Goal: Task Accomplishment & Management: Manage account settings

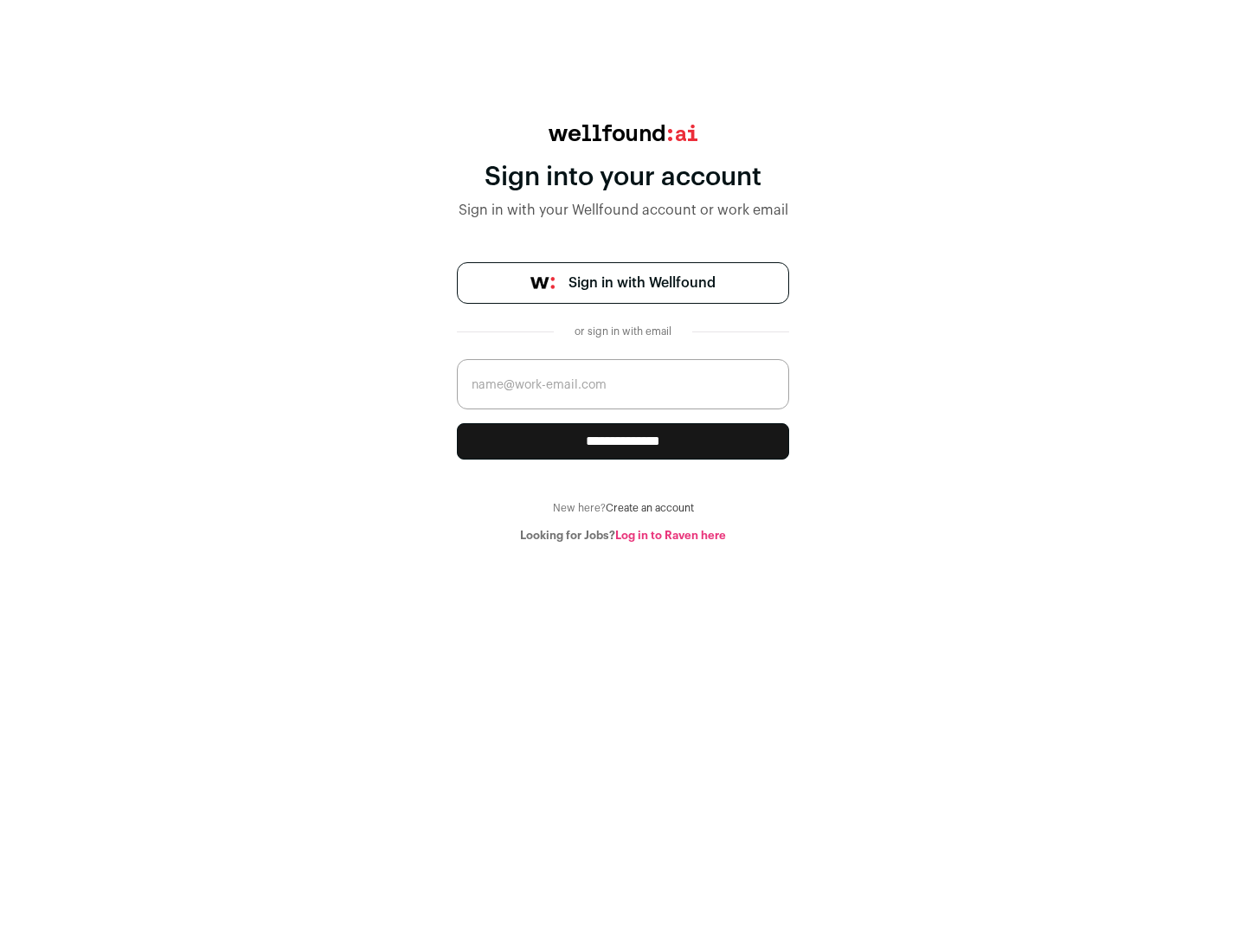
click at [641, 283] on span "Sign in with Wellfound" at bounding box center [642, 283] width 147 height 21
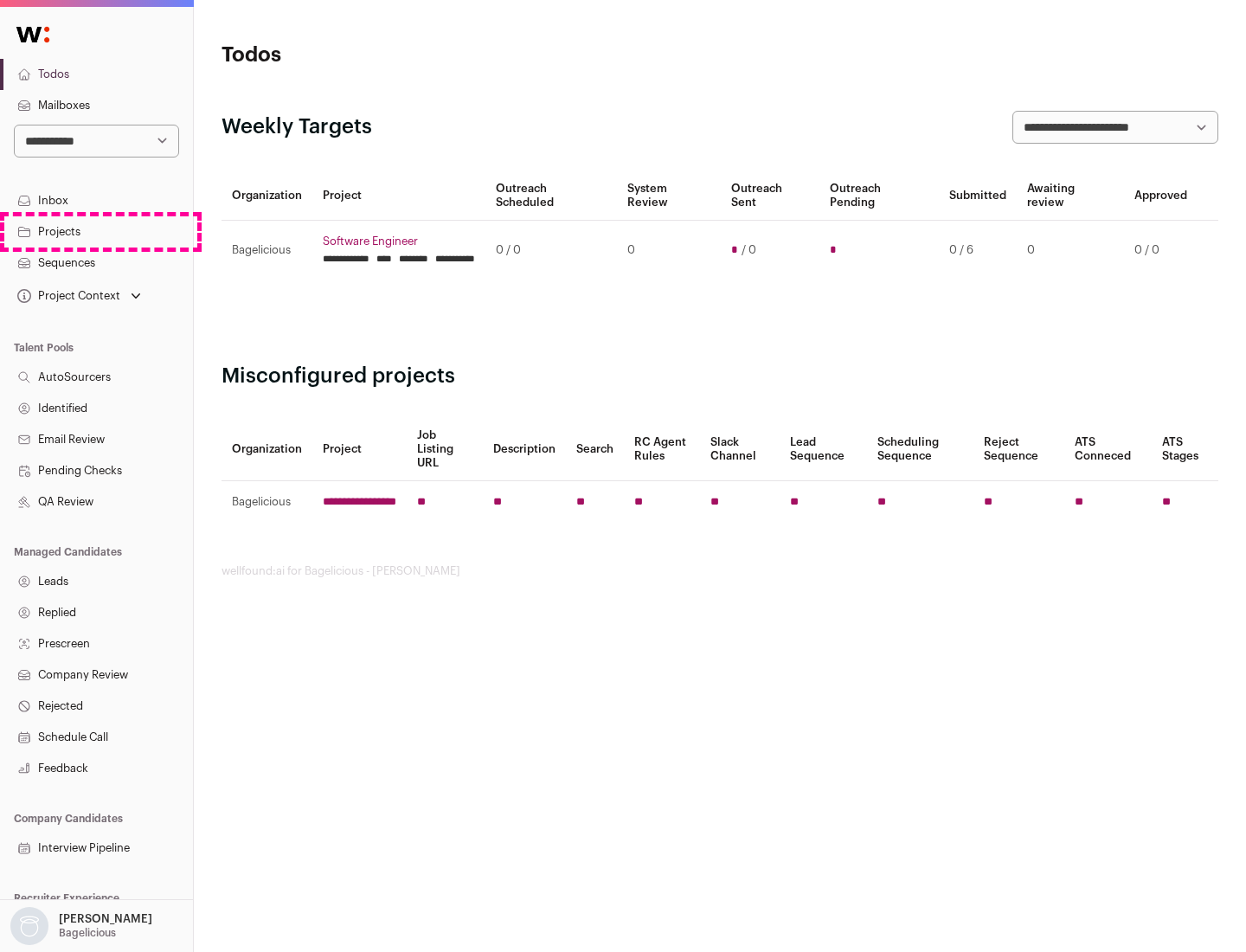
click at [96, 231] on link "Projects" at bounding box center [96, 232] width 193 height 31
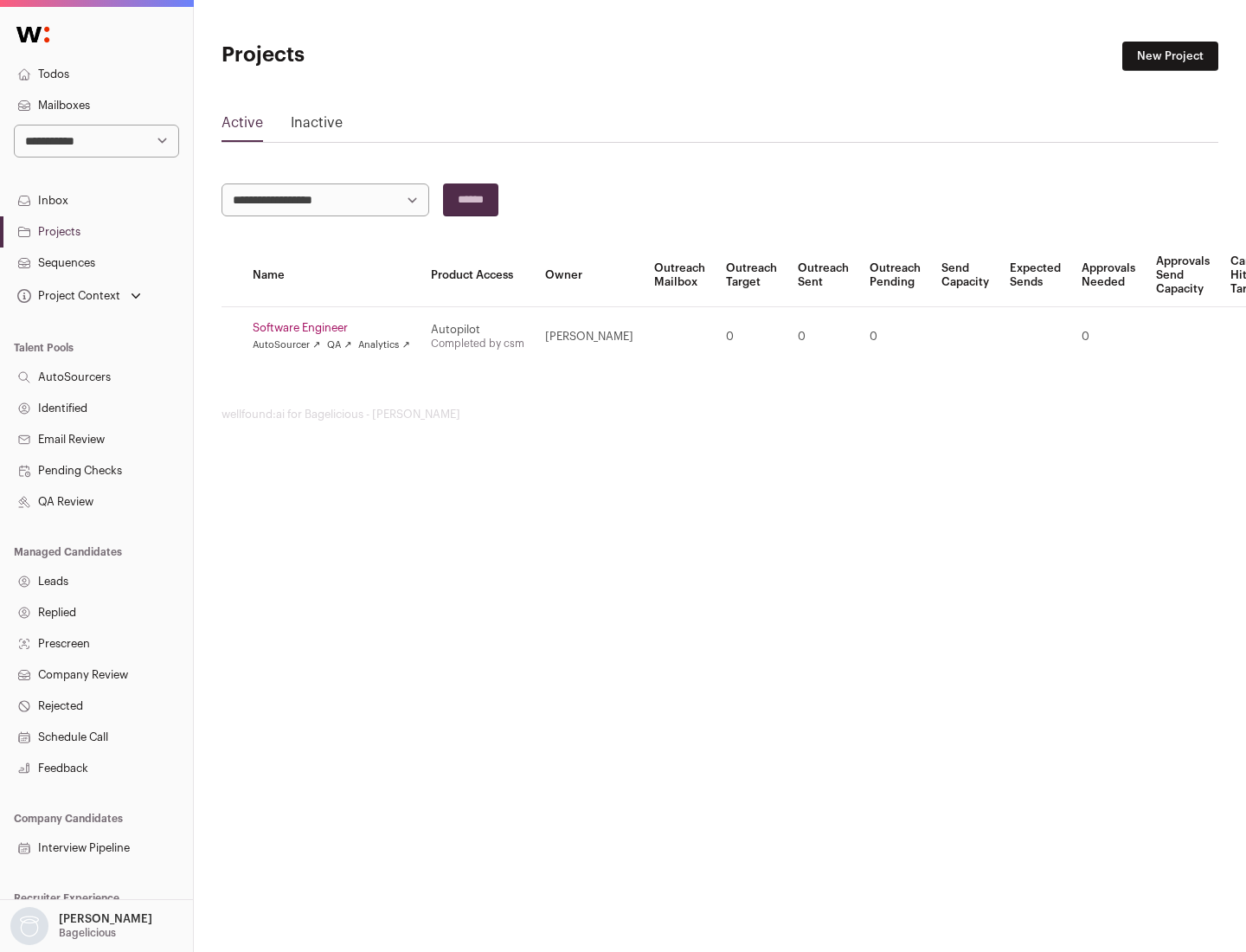
click at [337, 328] on link "Software Engineer" at bounding box center [331, 328] width 158 height 14
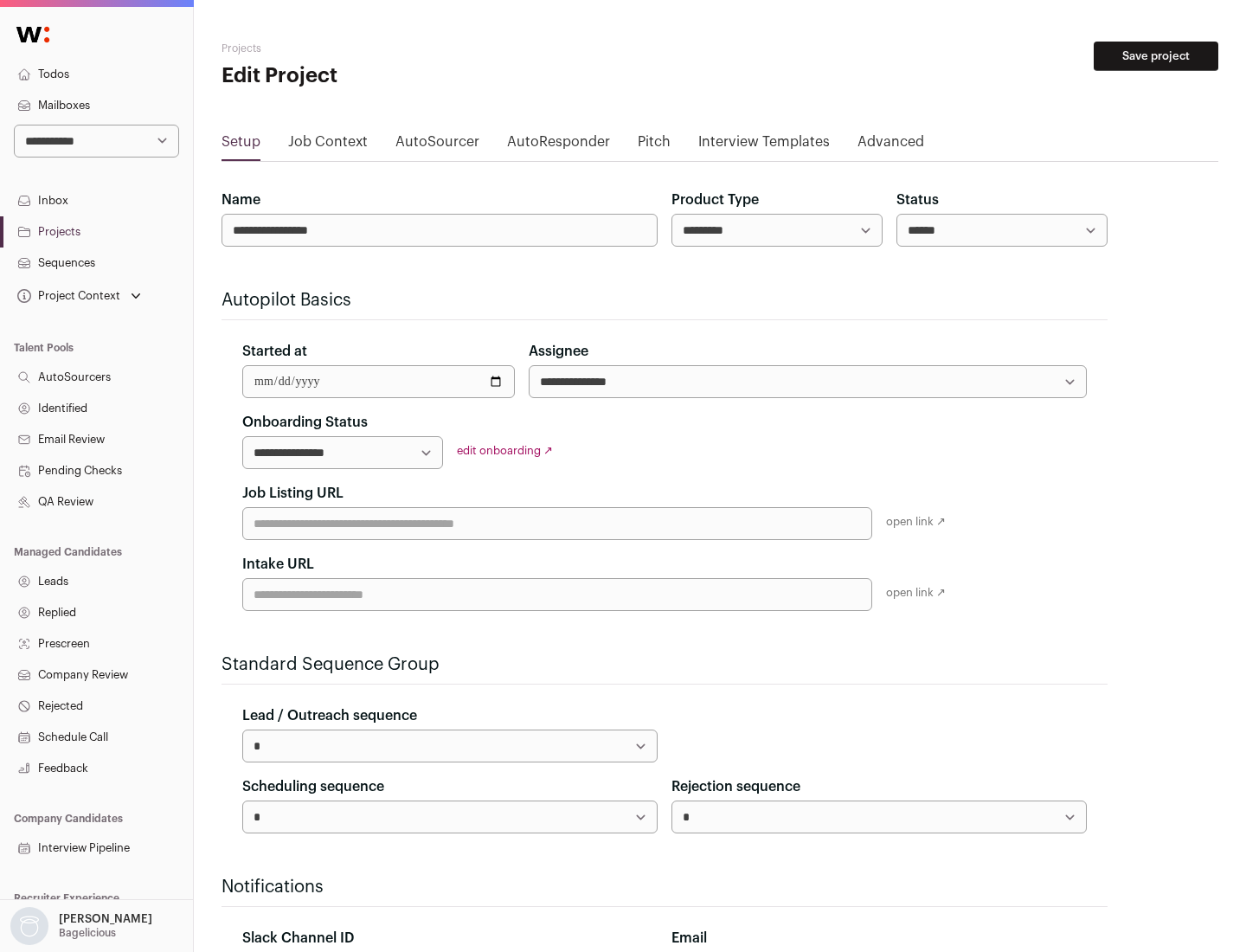
click at [1156, 56] on button "Save project" at bounding box center [1156, 56] width 125 height 29
